Goal: Task Accomplishment & Management: Use online tool/utility

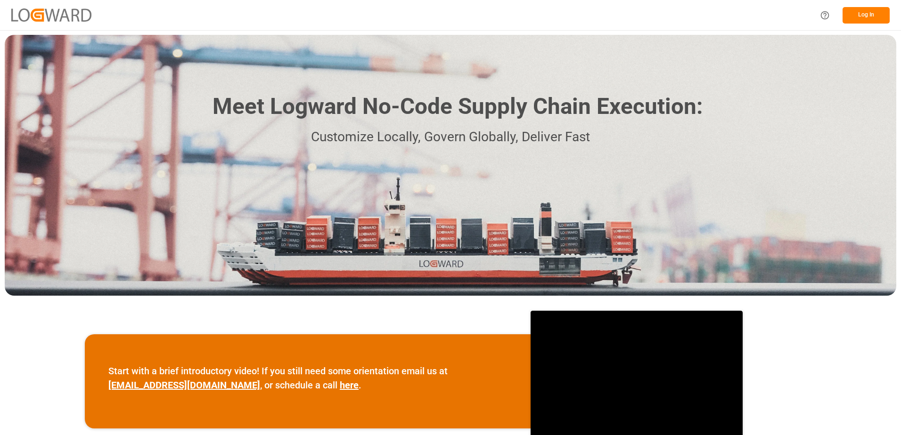
click at [875, 10] on button "Log In" at bounding box center [865, 15] width 47 height 16
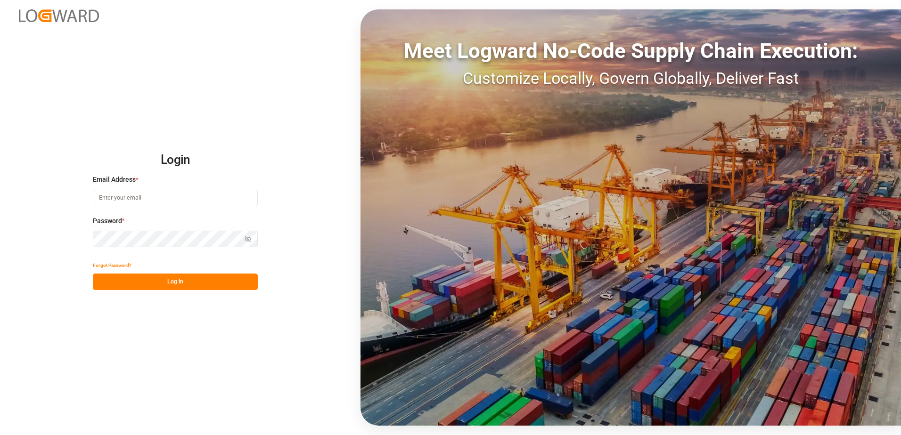
type input "[PERSON_NAME][EMAIL_ADDRESS][PERSON_NAME][DOMAIN_NAME]"
click at [177, 285] on button "Log In" at bounding box center [175, 282] width 165 height 16
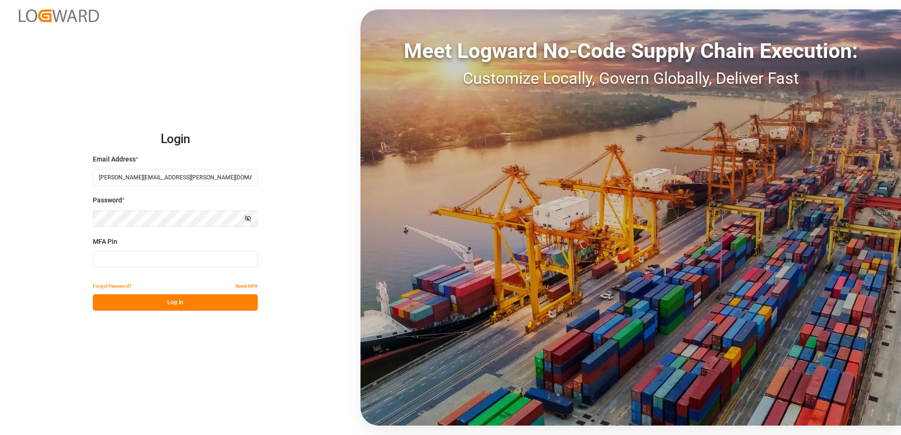
click at [160, 260] on input at bounding box center [175, 260] width 165 height 16
type input "742721"
click at [129, 302] on button "Log In" at bounding box center [175, 302] width 165 height 16
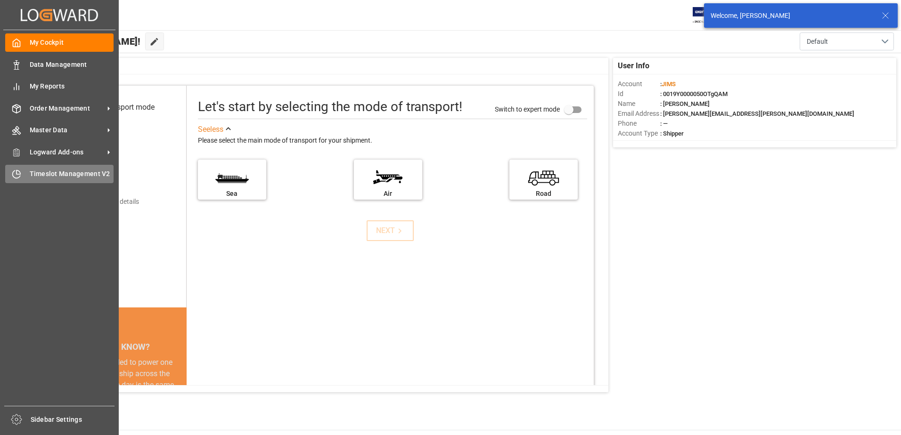
click at [22, 168] on div "Timeslot Management V2 Timeslot Management V2" at bounding box center [59, 174] width 108 height 18
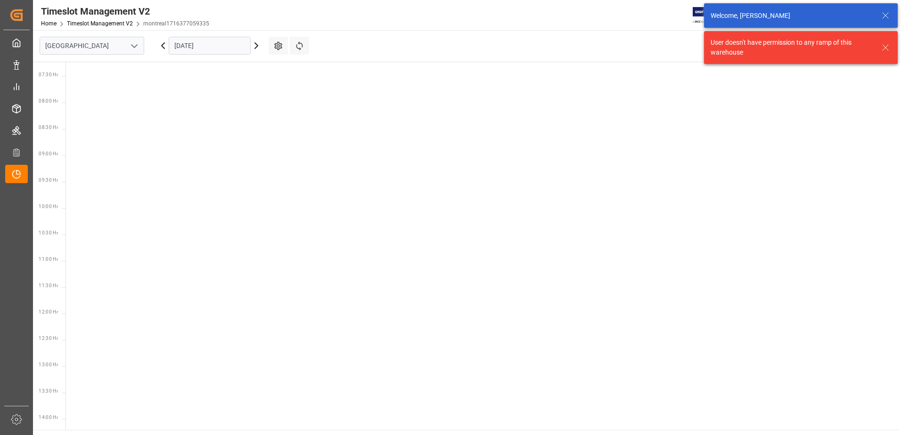
scroll to position [383, 0]
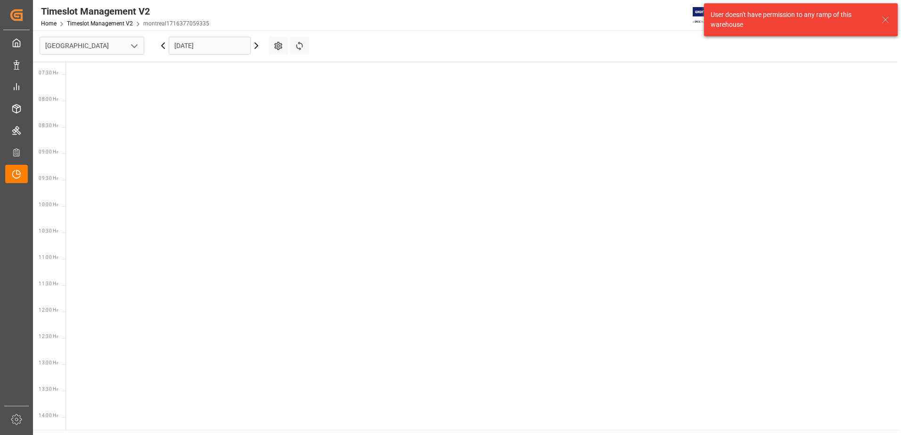
click at [132, 43] on icon "open menu" at bounding box center [134, 46] width 11 height 11
click at [93, 90] on div "Southaven" at bounding box center [92, 87] width 104 height 21
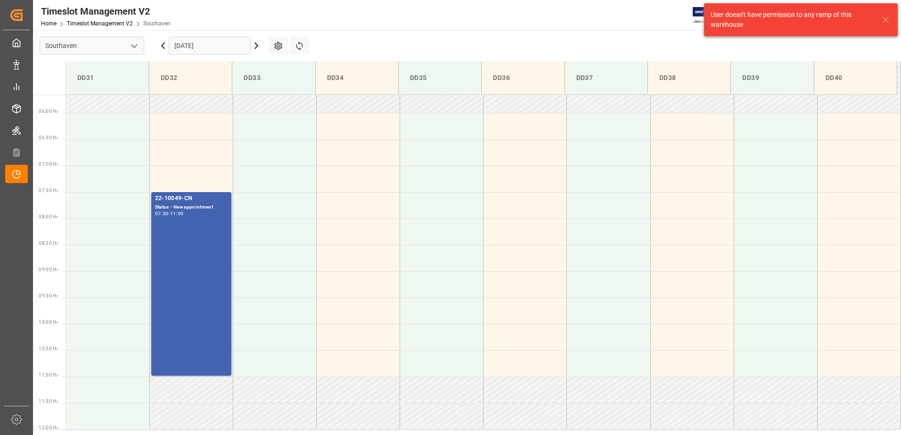
scroll to position [314, 0]
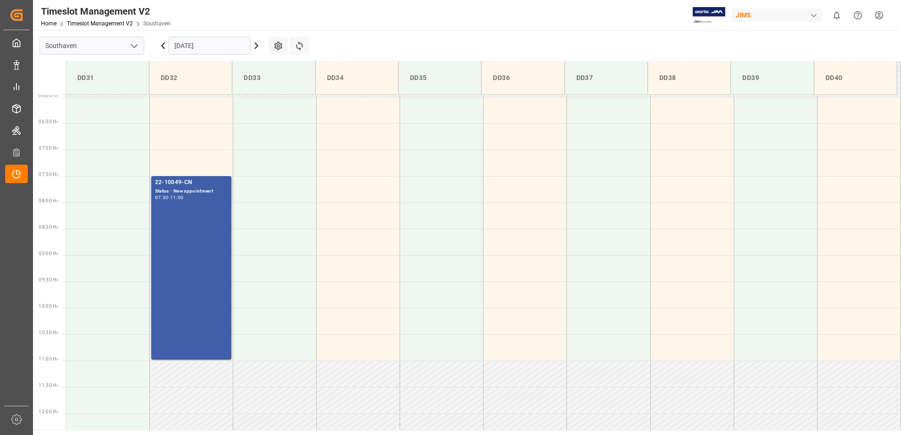
click at [166, 215] on div "22-10049-CN Status - New appointment 07:30 - 11:00" at bounding box center [191, 268] width 73 height 180
click at [173, 227] on div "22-10049-CN Status - New appointment 07:30 - 11:00" at bounding box center [191, 268] width 73 height 180
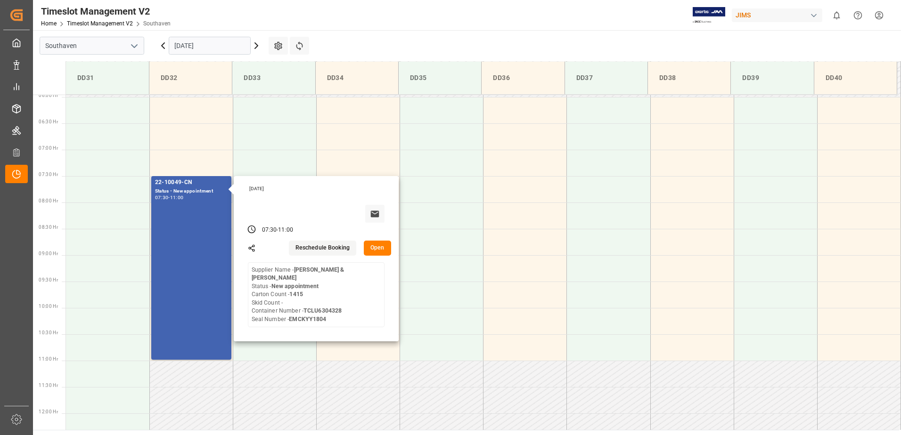
click at [373, 249] on button "Open" at bounding box center [377, 248] width 27 height 15
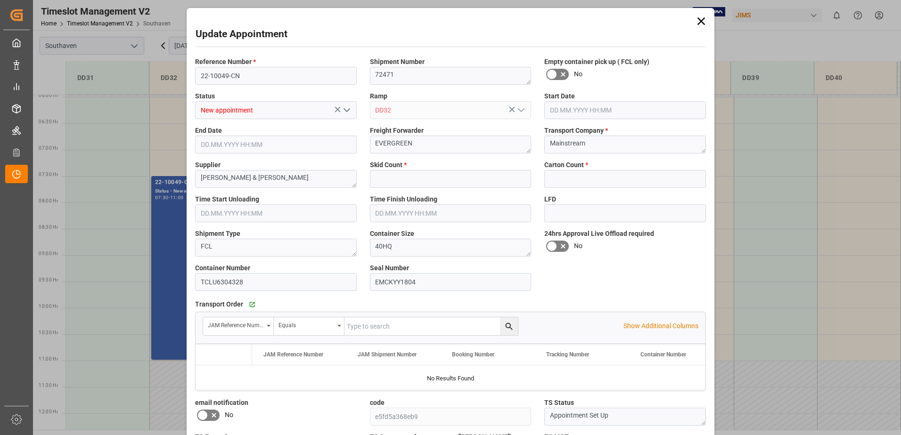
type input "0"
type input "1415"
type input "[DATE] 07:30"
type input "[DATE] 11:00"
type input "[DATE] 12:39"
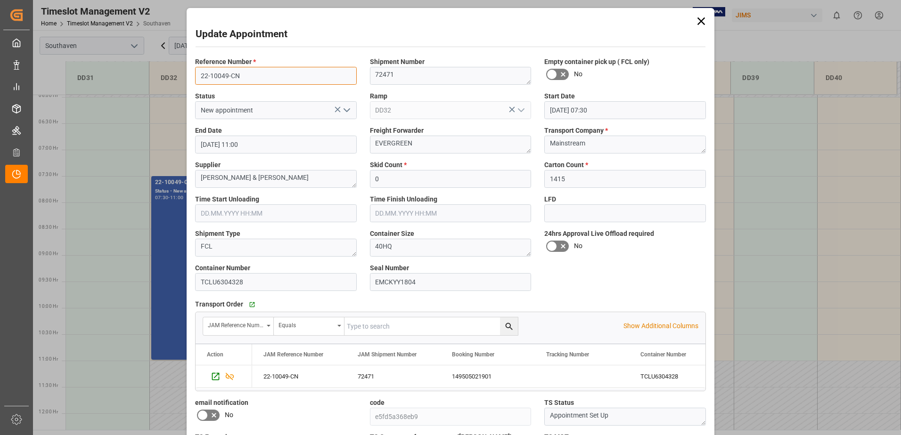
click at [238, 70] on input "22-10049-CN" at bounding box center [276, 76] width 162 height 18
click at [365, 379] on div "72471" at bounding box center [393, 377] width 94 height 22
